Goal: Information Seeking & Learning: Find contact information

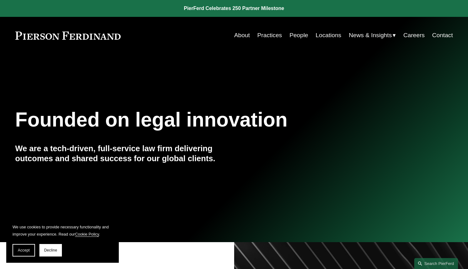
click at [299, 35] on link "People" at bounding box center [299, 35] width 19 height 12
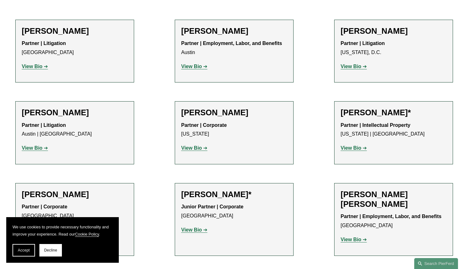
scroll to position [174, 0]
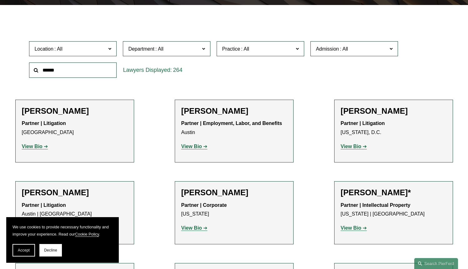
click at [78, 72] on input "text" at bounding box center [73, 70] width 88 height 15
type input "******"
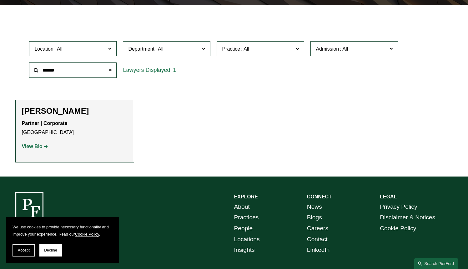
click at [61, 111] on h2 "[PERSON_NAME]" at bounding box center [75, 111] width 106 height 10
click at [46, 146] on link "View Bio" at bounding box center [35, 146] width 26 height 5
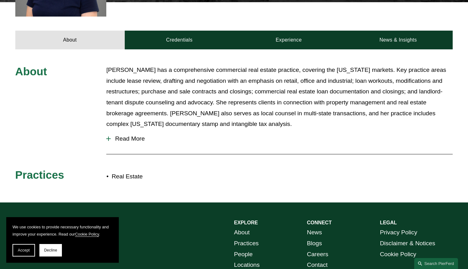
scroll to position [247, 0]
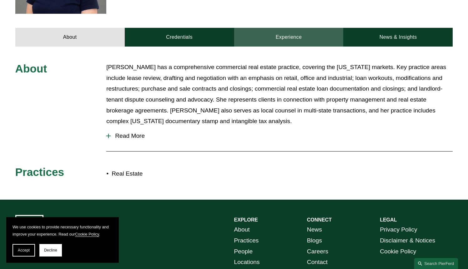
click at [305, 38] on link "Experience" at bounding box center [288, 37] width 109 height 19
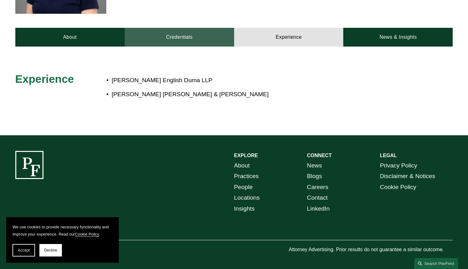
click at [191, 37] on link "Credentials" at bounding box center [179, 37] width 109 height 19
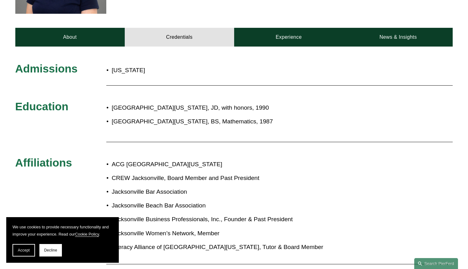
click at [224, 77] on div "[US_STATE]" at bounding box center [188, 70] width 164 height 17
